Goal: Task Accomplishment & Management: Use online tool/utility

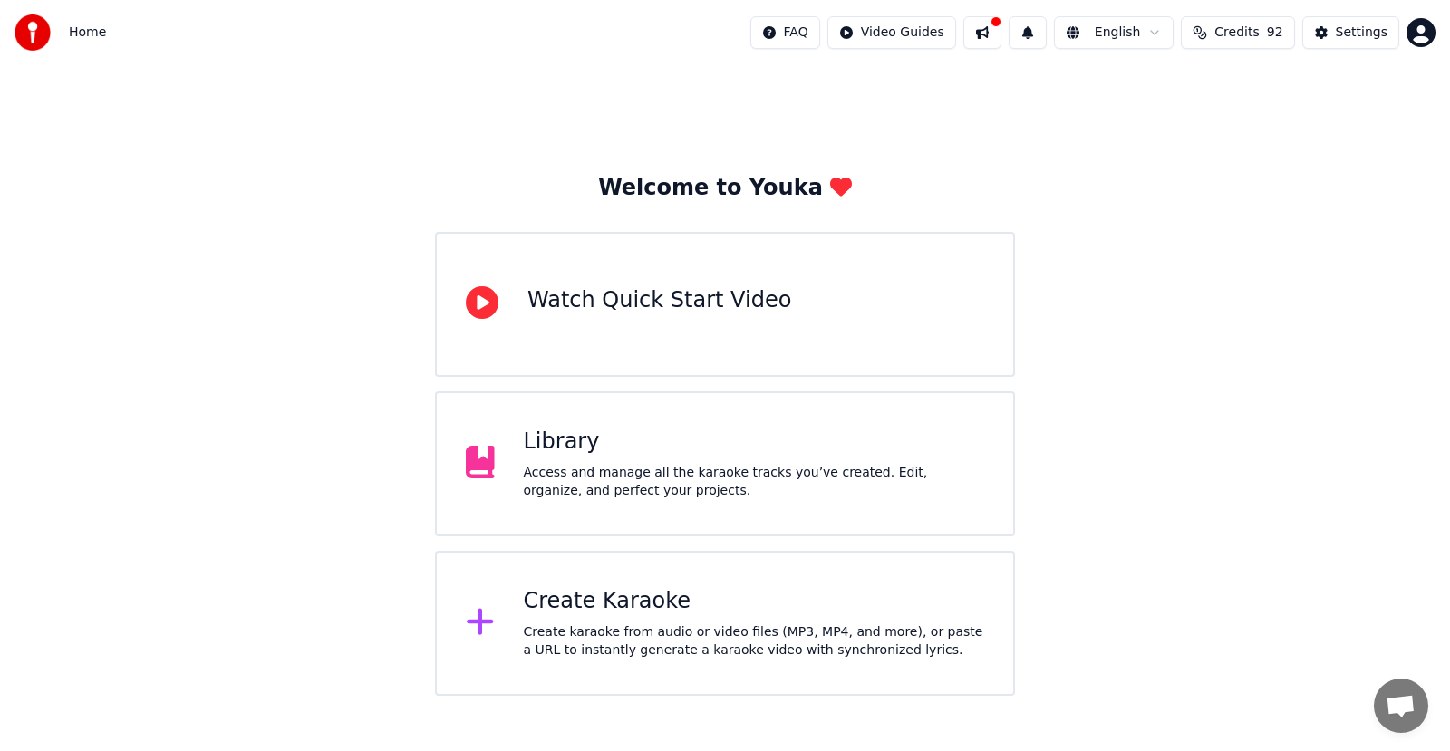
click at [607, 660] on div "Create Karaoke Create karaoke from audio or video files (MP3, MP4, and more), o…" at bounding box center [725, 623] width 580 height 145
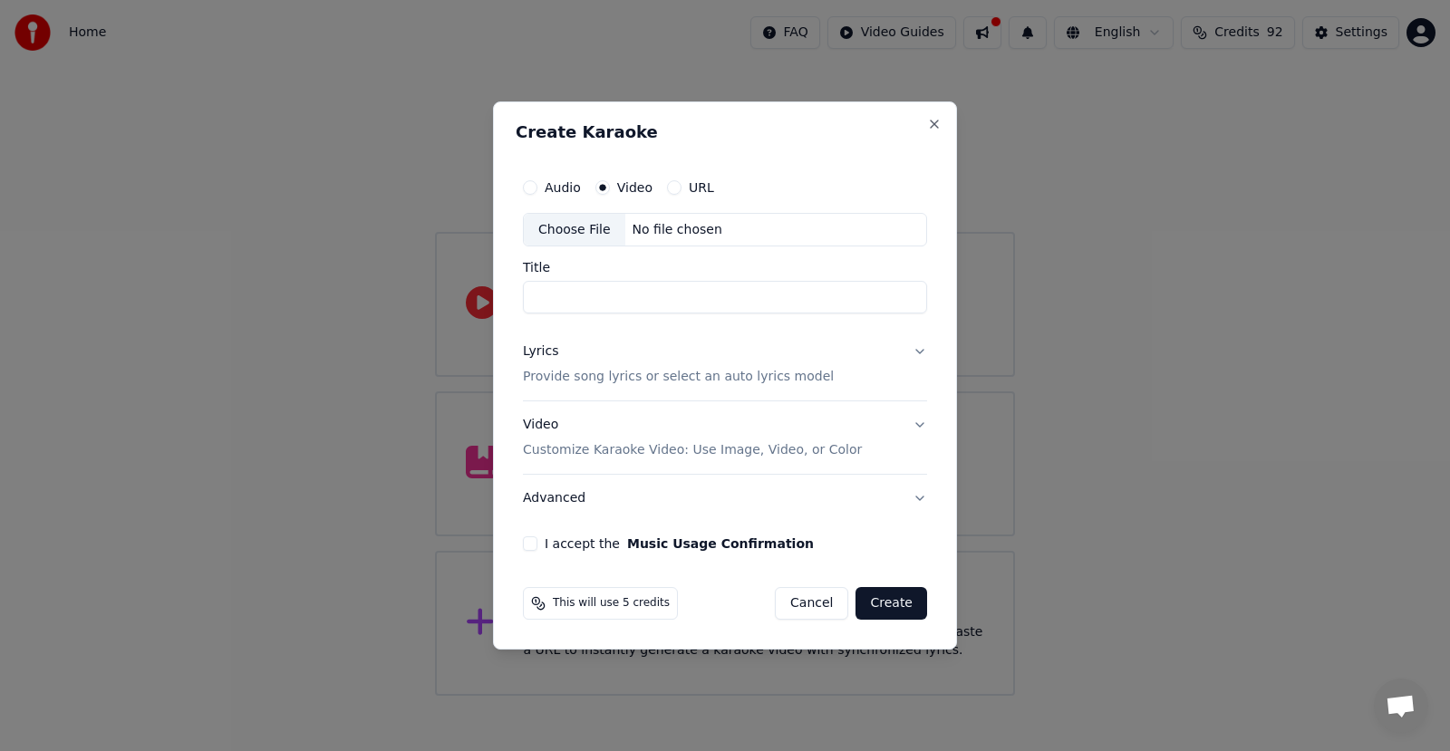
click at [556, 183] on label "Audio" at bounding box center [562, 187] width 36 height 13
click at [537, 183] on button "Audio" at bounding box center [530, 187] width 14 height 14
click at [573, 232] on div "Choose File" at bounding box center [574, 230] width 101 height 33
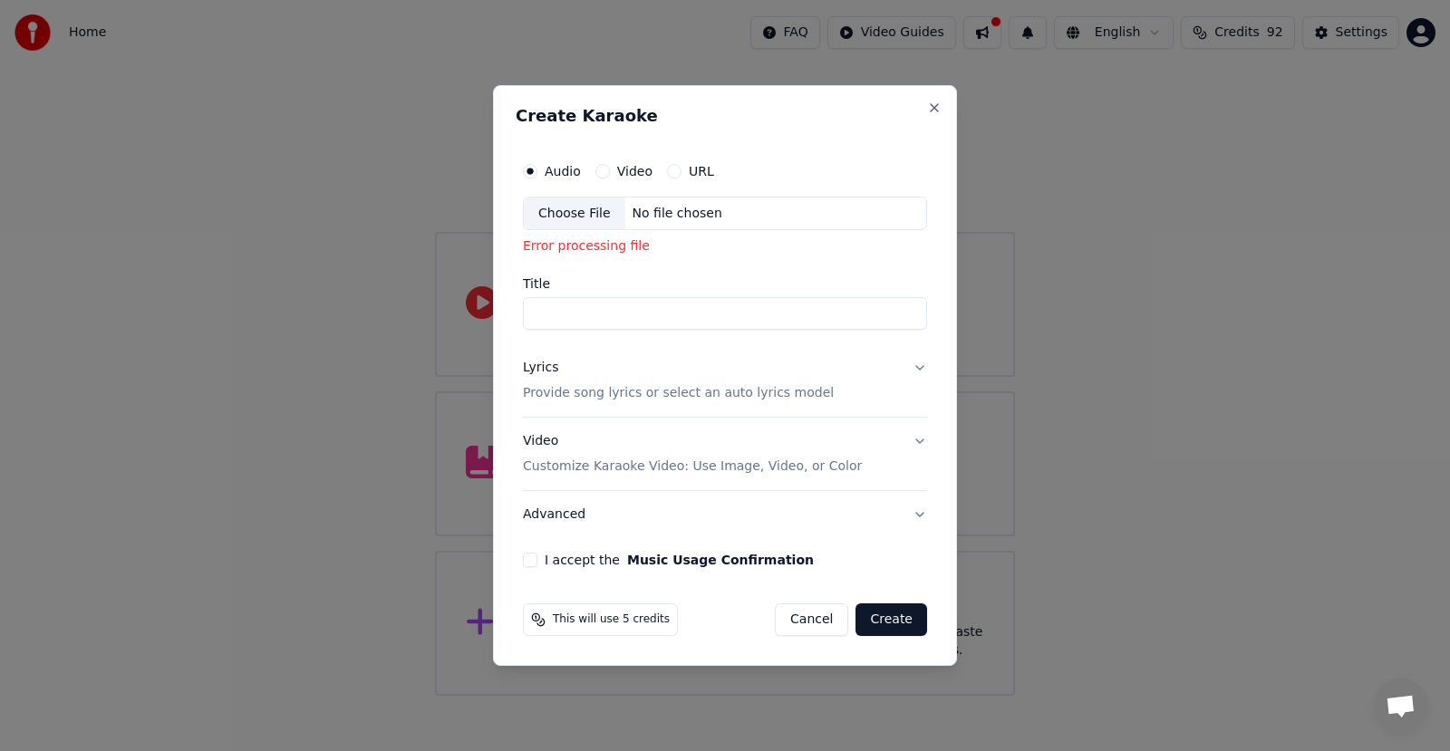
click at [655, 212] on div "No file chosen" at bounding box center [677, 214] width 104 height 18
click at [622, 169] on label "Video" at bounding box center [634, 171] width 35 height 13
click at [610, 169] on button "Video" at bounding box center [602, 171] width 14 height 14
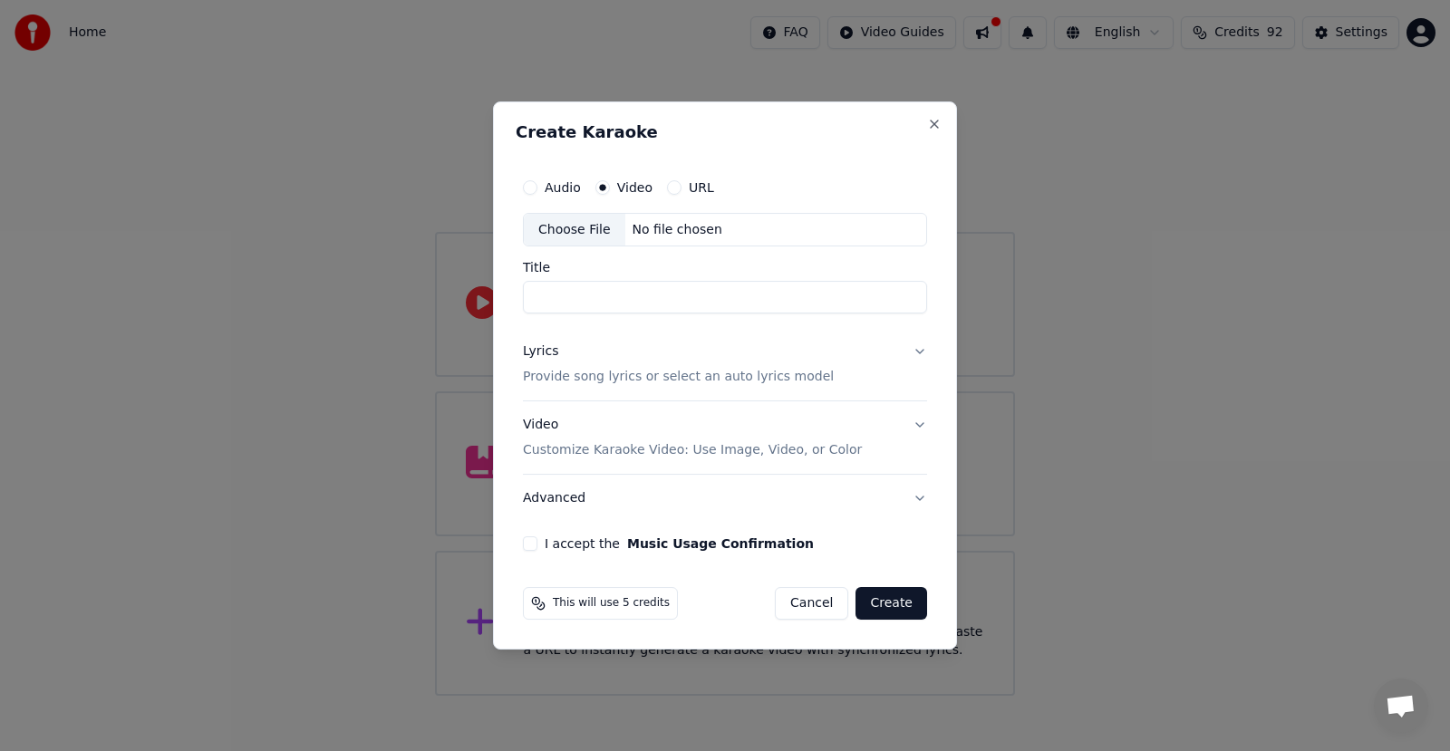
click at [561, 226] on div "Choose File" at bounding box center [574, 230] width 101 height 33
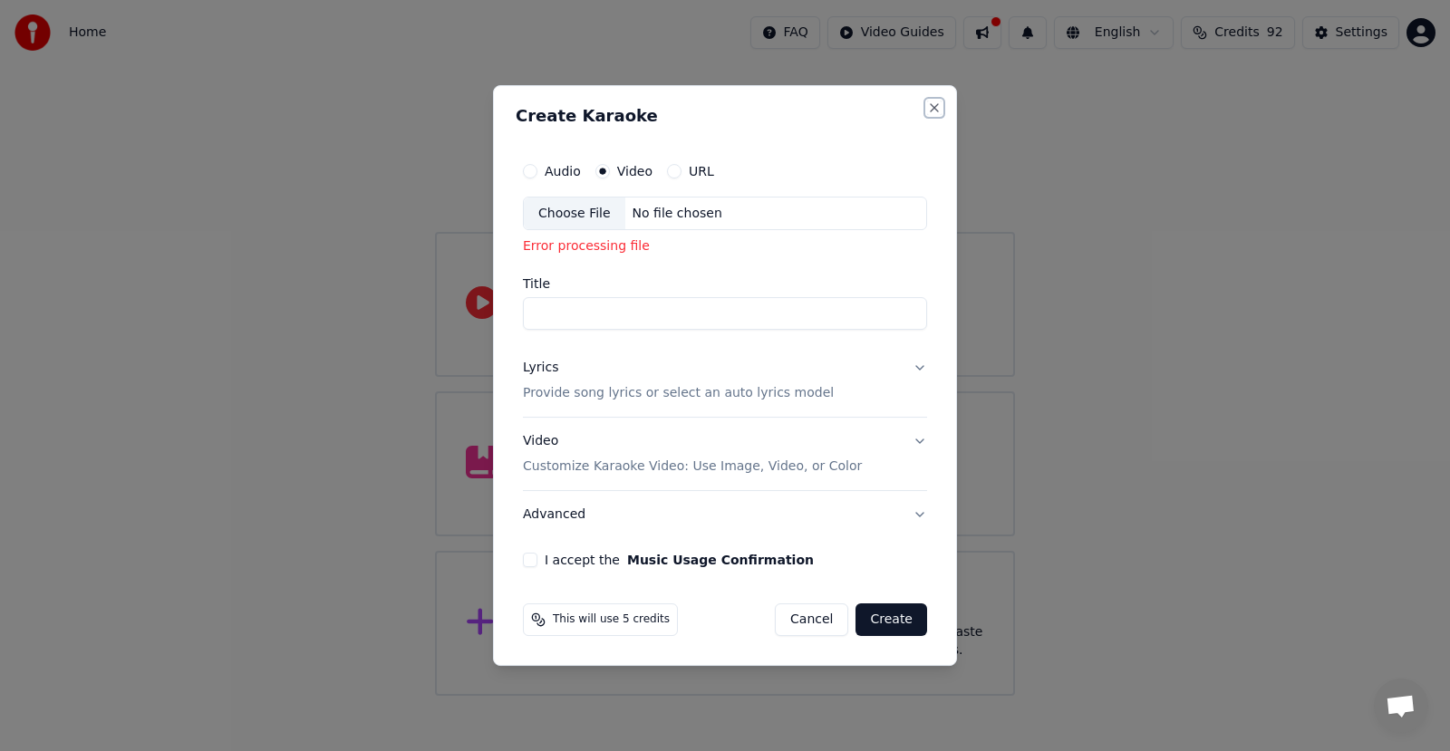
click at [939, 105] on button "Close" at bounding box center [934, 108] width 14 height 14
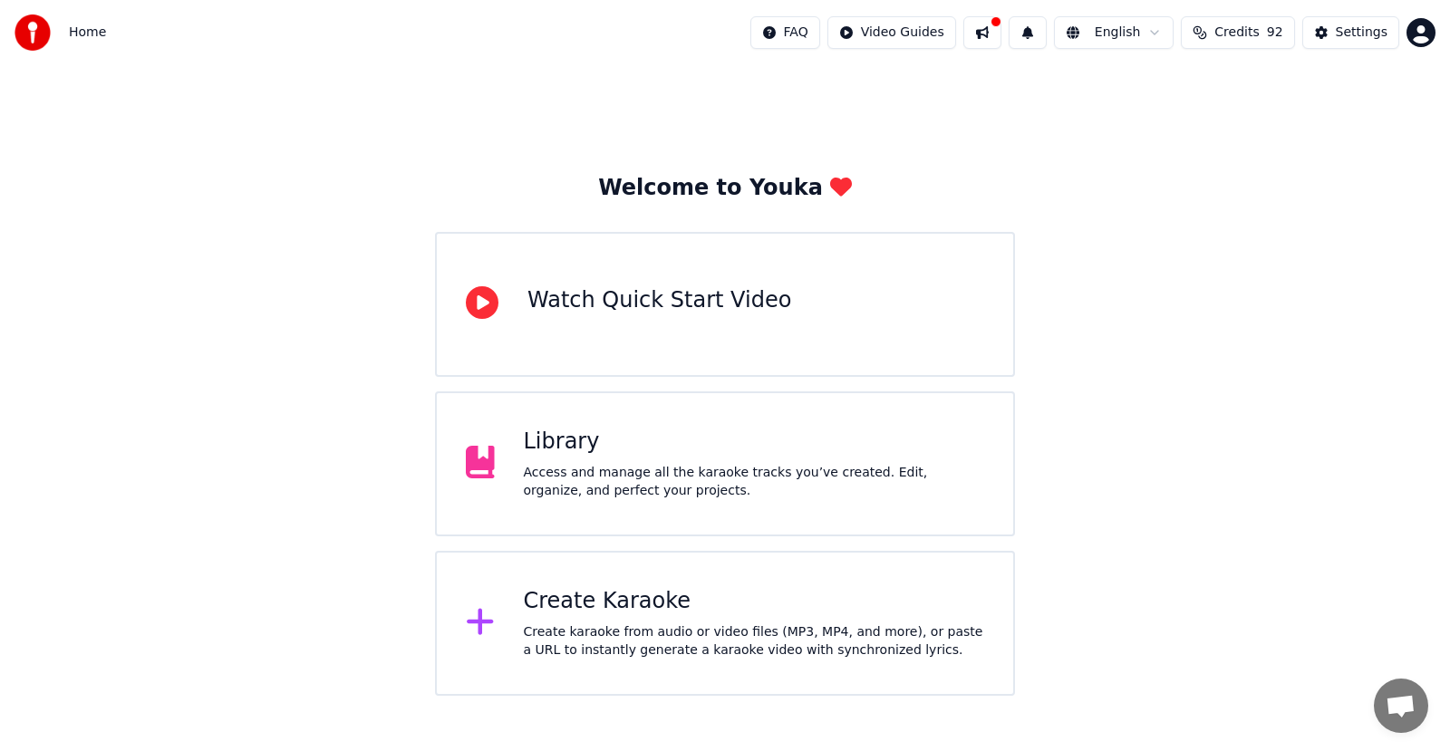
click at [580, 607] on div "Create Karaoke" at bounding box center [754, 601] width 461 height 29
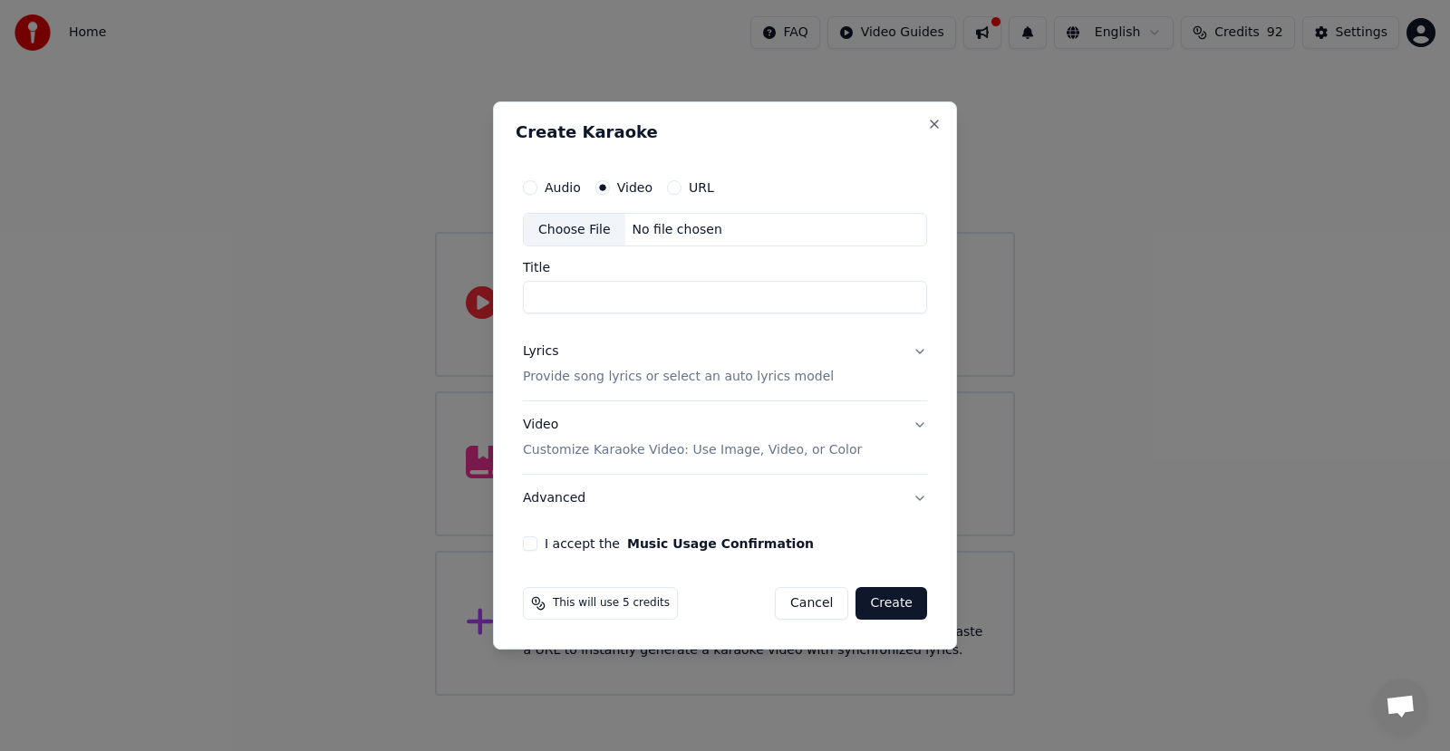
click at [559, 226] on div "Choose File" at bounding box center [574, 230] width 101 height 33
click at [803, 607] on button "Cancel" at bounding box center [811, 603] width 73 height 33
